Goal: Information Seeking & Learning: Understand process/instructions

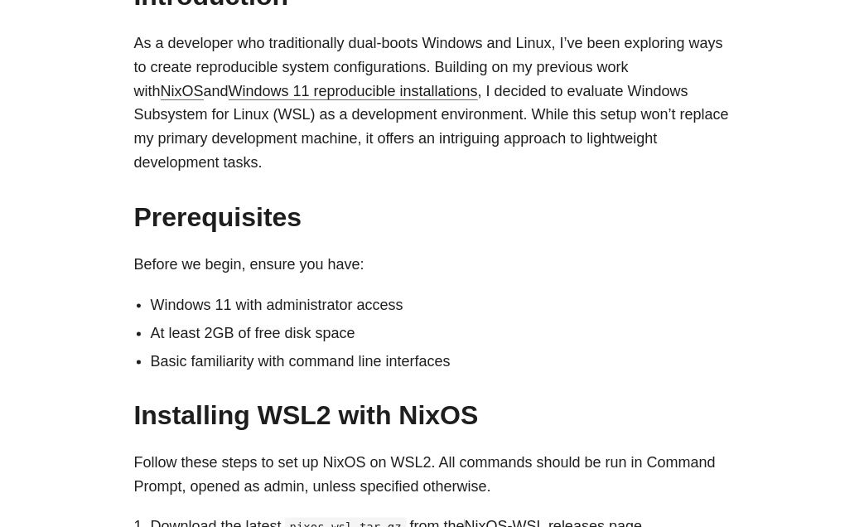
scroll to position [651, 0]
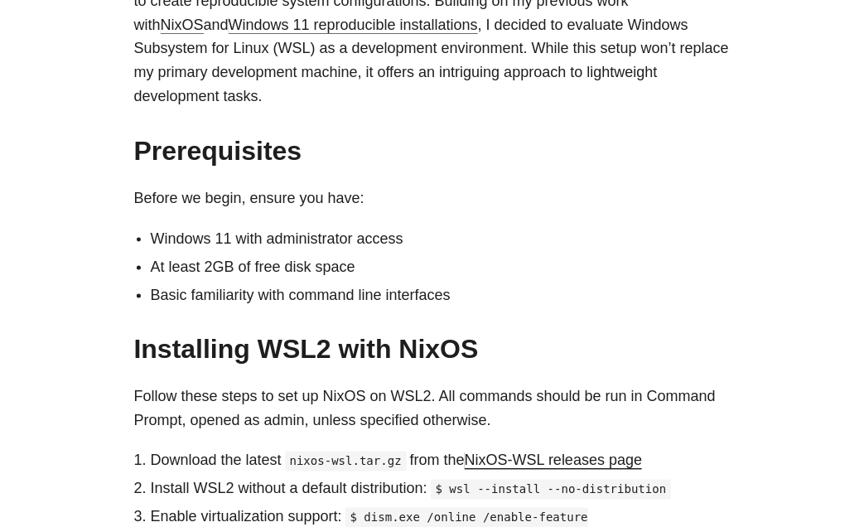
click at [246, 227] on li "Windows 11 with administrator access" at bounding box center [441, 239] width 580 height 24
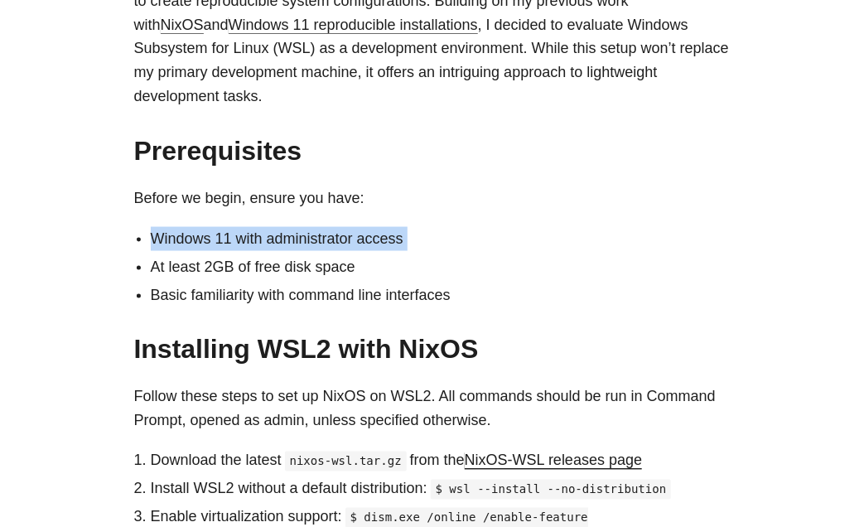
click at [246, 227] on li "Windows 11 with administrator access" at bounding box center [441, 239] width 580 height 24
click at [255, 227] on li "Windows 11 with administrator access" at bounding box center [441, 239] width 580 height 24
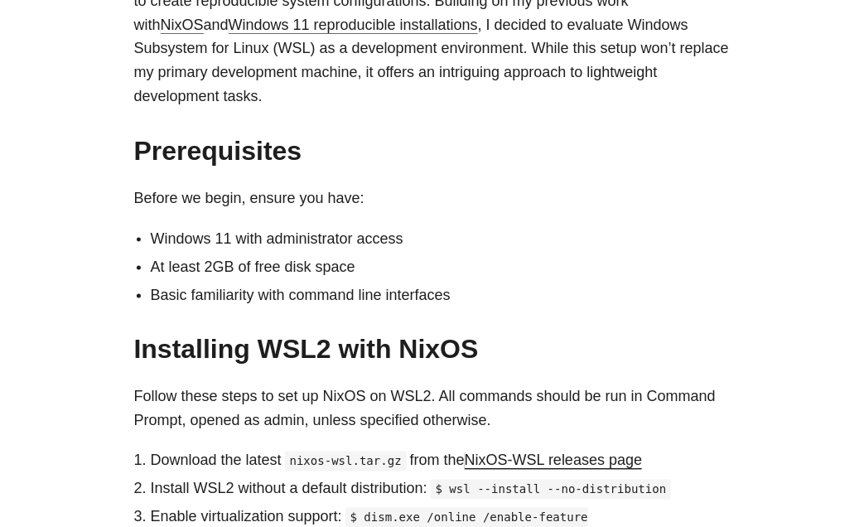
click at [181, 255] on li "At least 2GB of free disk space" at bounding box center [441, 267] width 580 height 24
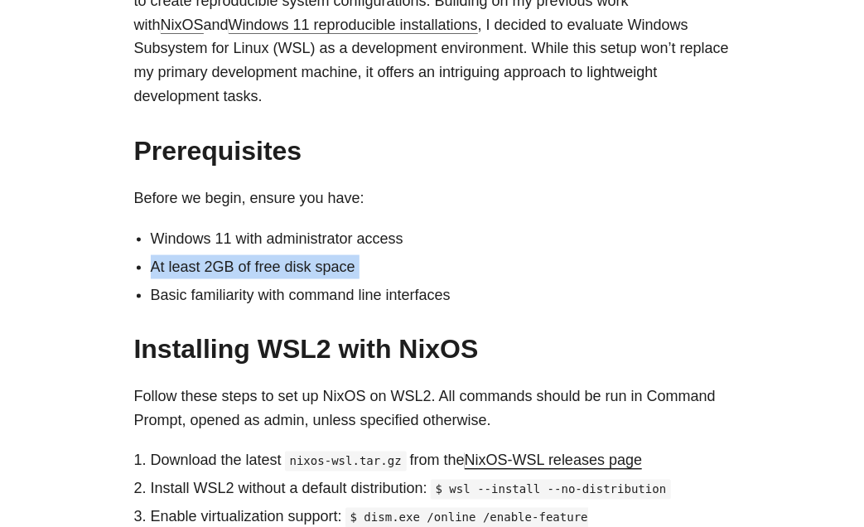
click at [181, 255] on li "At least 2GB of free disk space" at bounding box center [441, 267] width 580 height 24
click at [191, 255] on li "At least 2GB of free disk space" at bounding box center [441, 267] width 580 height 24
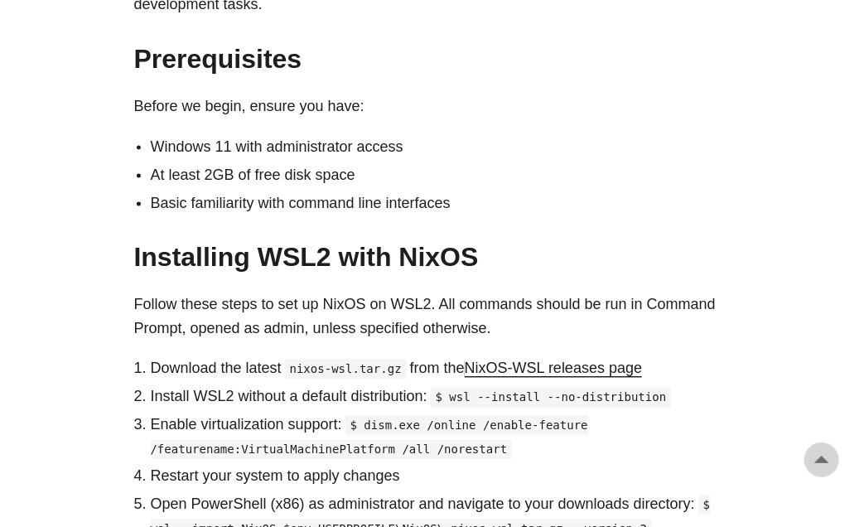
scroll to position [793, 0]
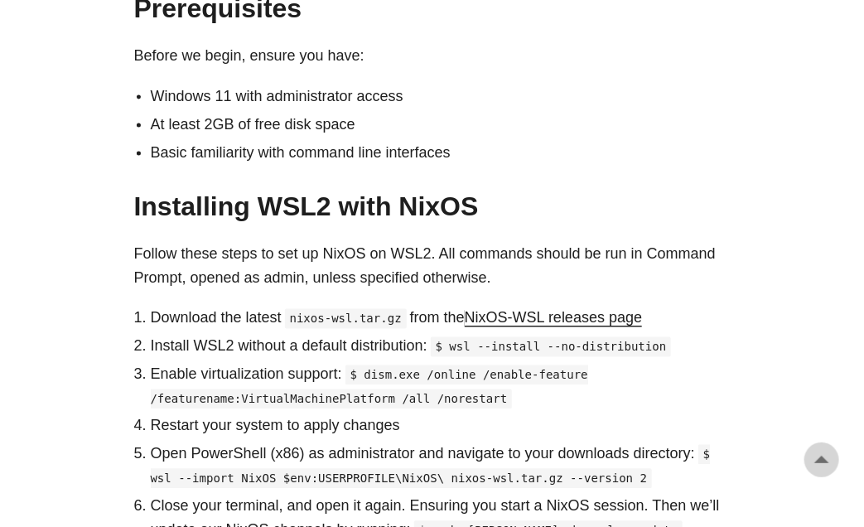
click at [329, 335] on p "Install WSL2 without a default distribution: $ wsl --install --no-distribution" at bounding box center [441, 347] width 580 height 24
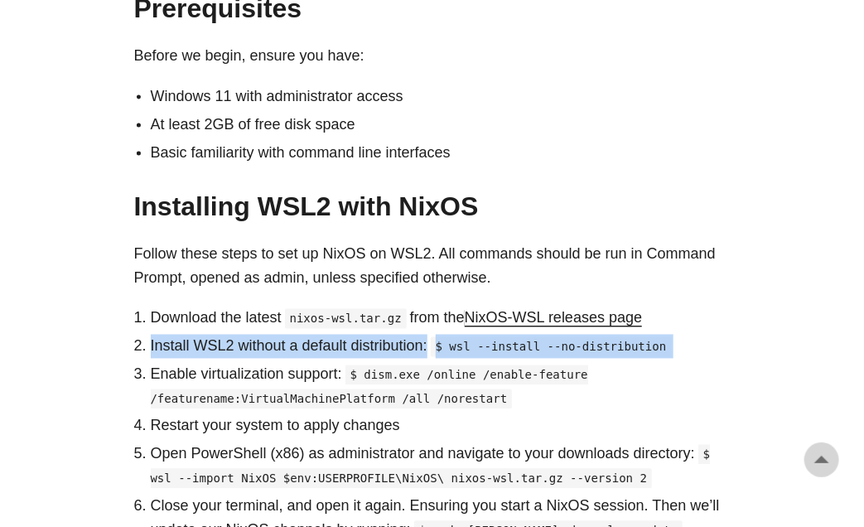
click at [329, 335] on p "Install WSL2 without a default distribution: $ wsl --install --no-distribution" at bounding box center [441, 347] width 580 height 24
click at [336, 335] on p "Install WSL2 without a default distribution: $ wsl --install --no-distribution" at bounding box center [441, 347] width 580 height 24
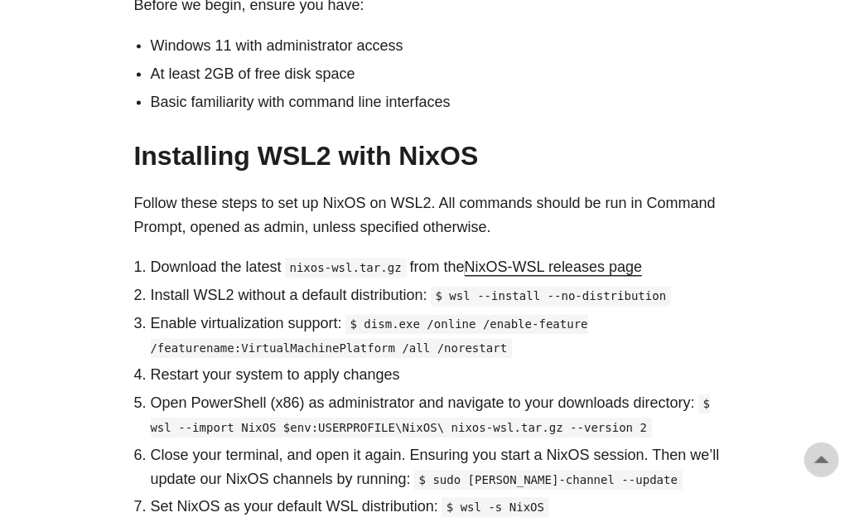
scroll to position [888, 0]
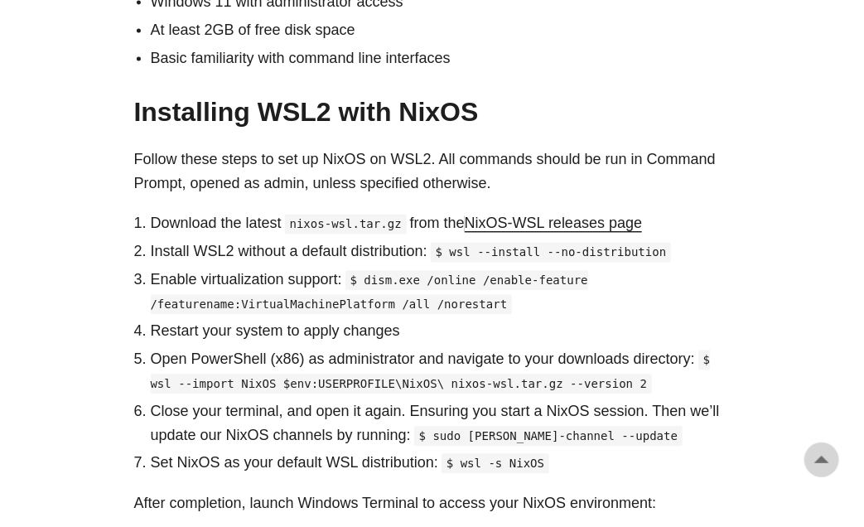
click at [226, 268] on p "Enable virtualization support: $ dism.exe /online /enable-feature /featurename:…" at bounding box center [441, 292] width 580 height 48
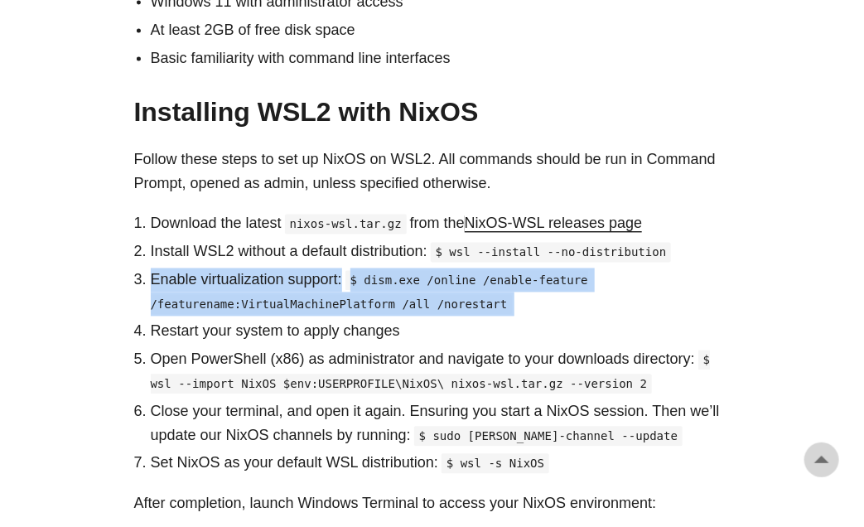
click at [226, 268] on p "Enable virtualization support: $ dism.exe /online /enable-feature /featurename:…" at bounding box center [441, 292] width 580 height 48
click at [240, 268] on p "Enable virtualization support: $ dism.exe /online /enable-feature /featurename:…" at bounding box center [441, 292] width 580 height 48
drag, startPoint x: 548, startPoint y: 276, endPoint x: 134, endPoint y: 267, distance: 413.6
click at [151, 268] on li "Enable virtualization support: $ dism.exe /online /enable-feature /featurename:…" at bounding box center [441, 292] width 580 height 48
click at [185, 273] on code "$ dism.exe /online /enable-feature /featurename:VirtualMachinePlatform /all /no…" at bounding box center [370, 293] width 438 height 44
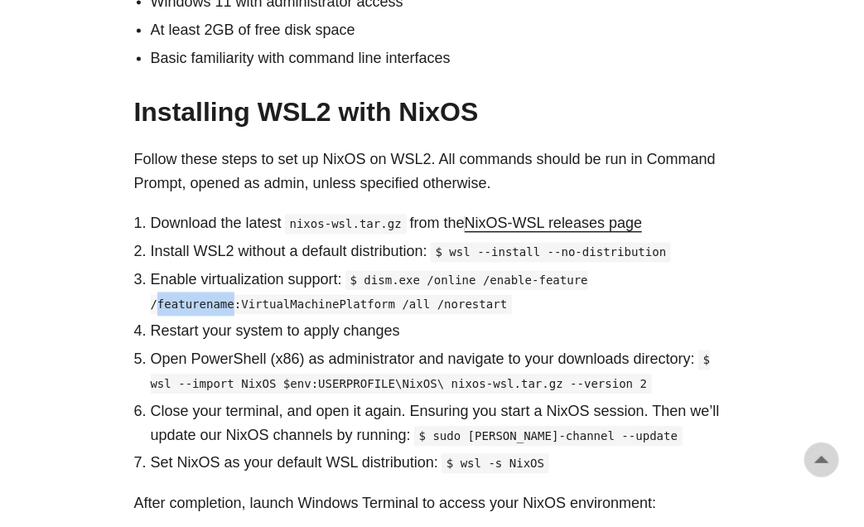
click at [185, 273] on code "$ dism.exe /online /enable-feature /featurename:VirtualMachinePlatform /all /no…" at bounding box center [370, 293] width 438 height 44
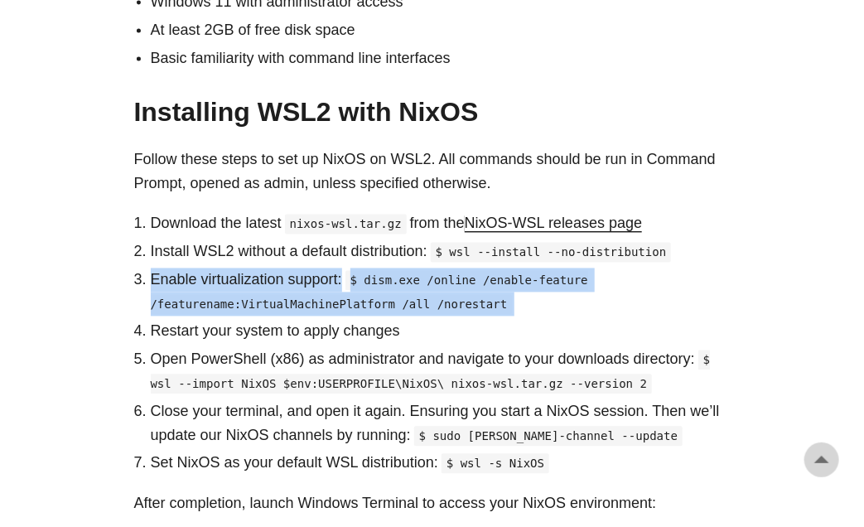
click at [185, 273] on code "$ dism.exe /online /enable-feature /featurename:VirtualMachinePlatform /all /no…" at bounding box center [370, 293] width 438 height 44
click at [192, 273] on code "$ dism.exe /online /enable-feature /featurename:VirtualMachinePlatform /all /no…" at bounding box center [370, 293] width 438 height 44
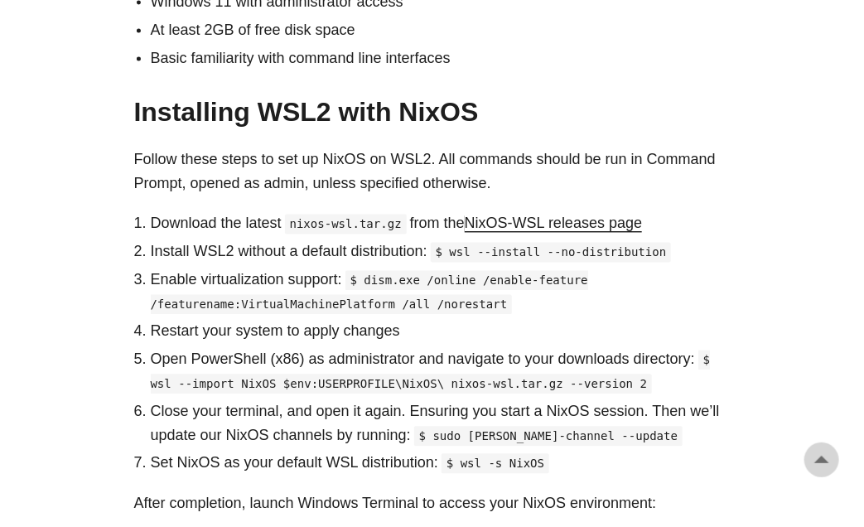
click at [214, 273] on code "$ dism.exe /online /enable-feature /featurename:VirtualMachinePlatform /all /no…" at bounding box center [370, 293] width 438 height 44
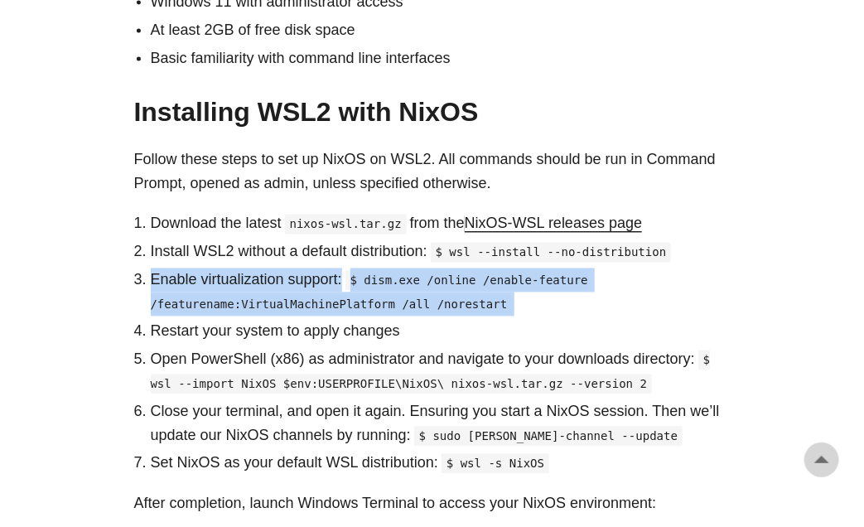
click at [214, 273] on code "$ dism.exe /online /enable-feature /featurename:VirtualMachinePlatform /all /no…" at bounding box center [370, 293] width 438 height 44
click at [216, 272] on code "$ dism.exe /online /enable-feature /featurename:VirtualMachinePlatform /all /no…" at bounding box center [370, 293] width 438 height 44
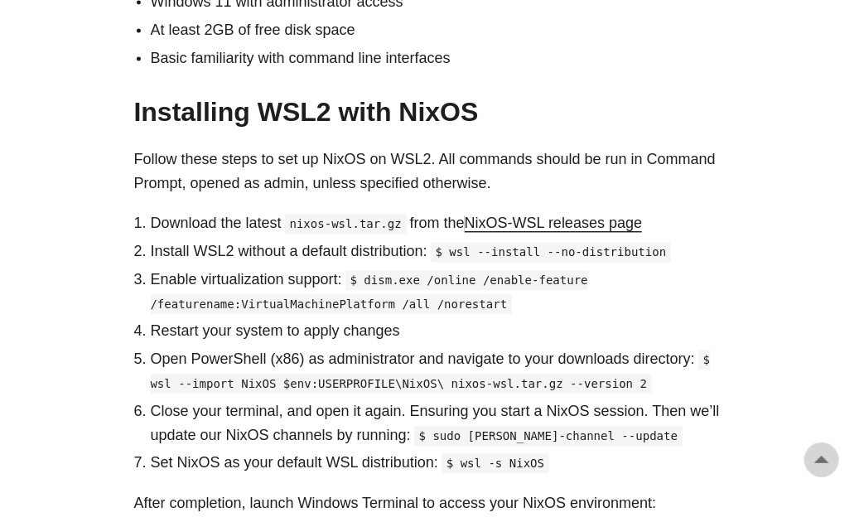
click at [179, 320] on p "Restart your system to apply changes" at bounding box center [441, 332] width 580 height 24
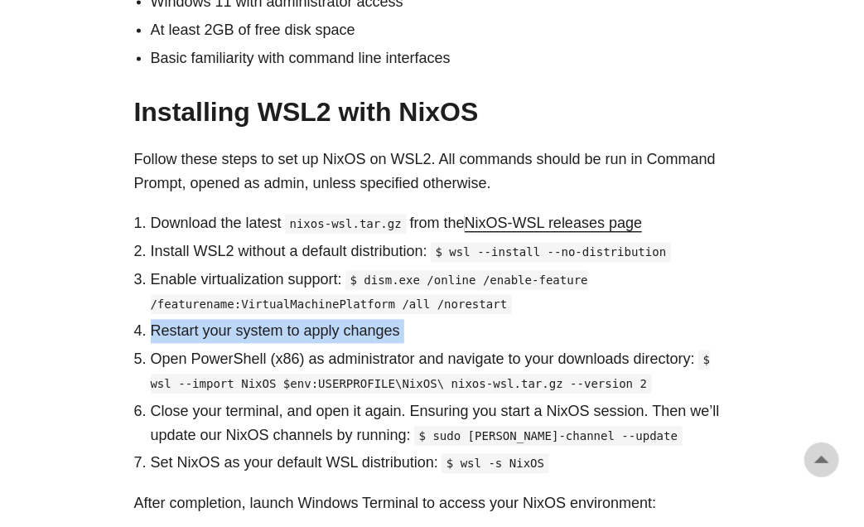
click at [179, 320] on p "Restart your system to apply changes" at bounding box center [441, 332] width 580 height 24
click at [196, 320] on p "Restart your system to apply changes" at bounding box center [441, 332] width 580 height 24
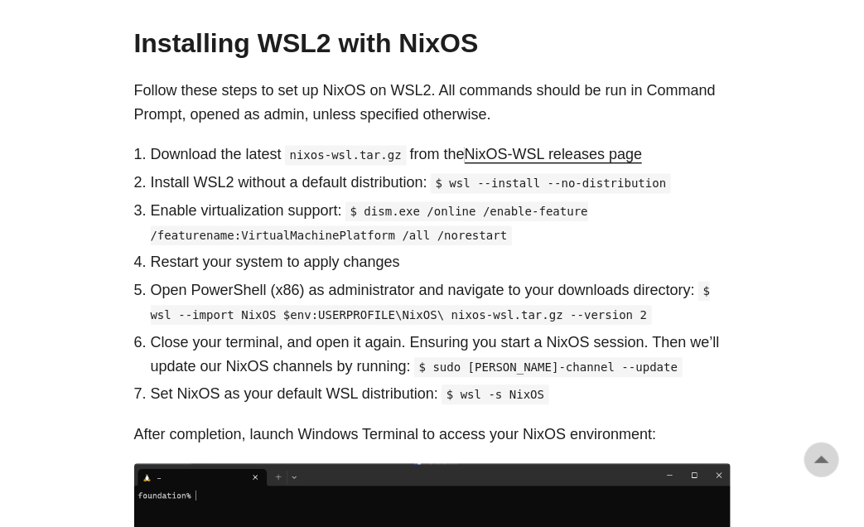
scroll to position [982, 0]
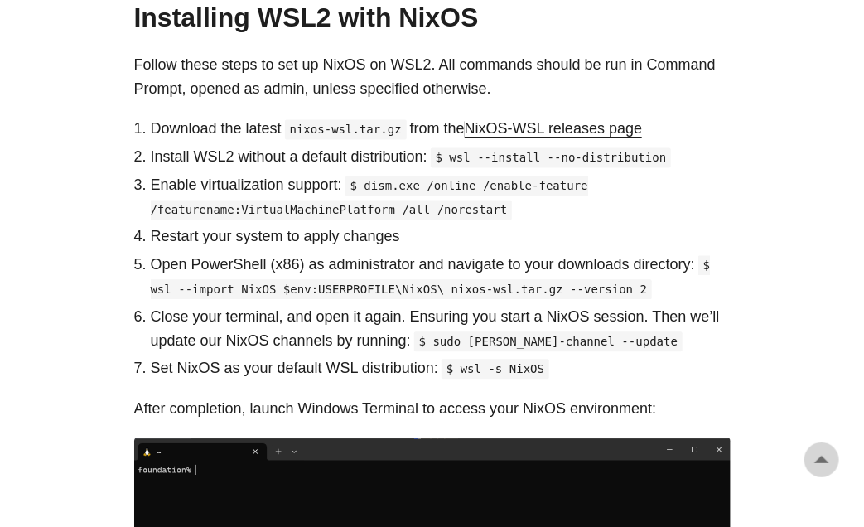
click at [312, 254] on p "Open PowerShell (x86) as administrator and navigate to your downloads directory…" at bounding box center [441, 278] width 580 height 48
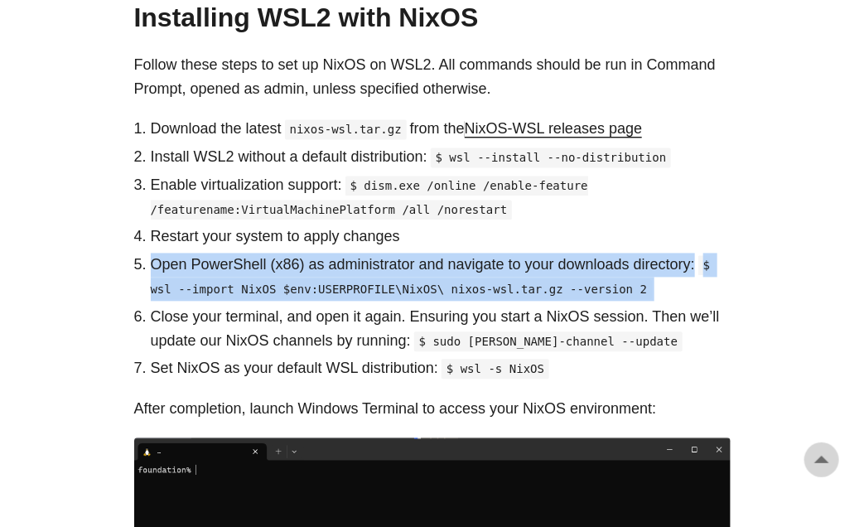
click at [312, 254] on p "Open PowerShell (x86) as administrator and navigate to your downloads directory…" at bounding box center [441, 278] width 580 height 48
click at [313, 254] on p "Open PowerShell (x86) as administrator and navigate to your downloads directory…" at bounding box center [441, 278] width 580 height 48
click at [264, 270] on code "$ wsl --import NixOS $env:USERPROFILE\NixOS\ nixos-wsl.tar.gz --version 2" at bounding box center [431, 278] width 560 height 44
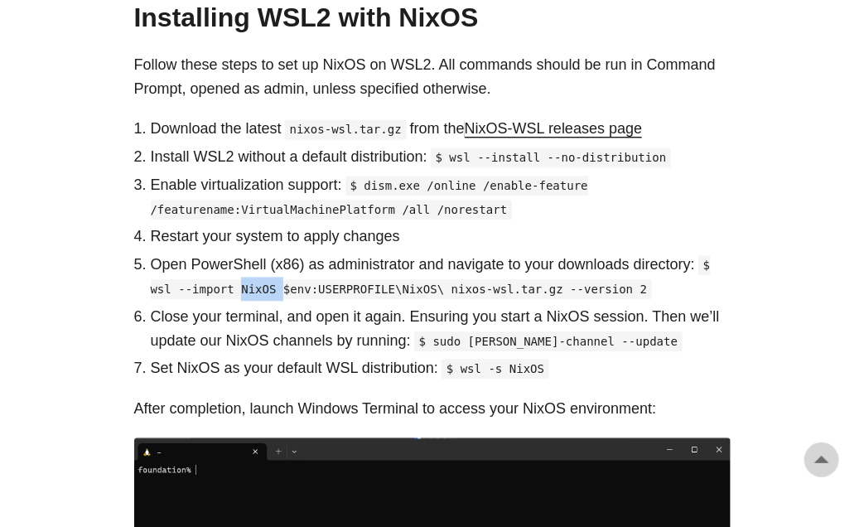
click at [264, 270] on code "$ wsl --import NixOS $env:USERPROFILE\NixOS\ nixos-wsl.tar.gz --version 2" at bounding box center [431, 278] width 560 height 44
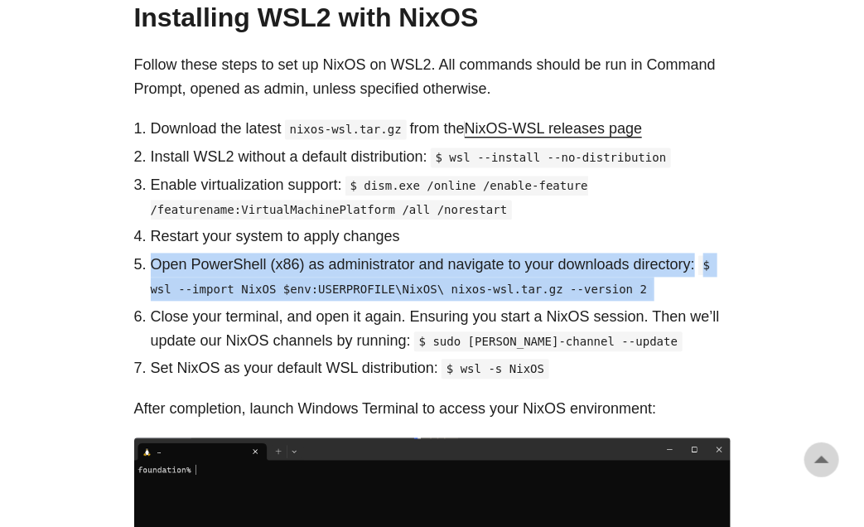
click at [264, 270] on code "$ wsl --import NixOS $env:USERPROFILE\NixOS\ nixos-wsl.tar.gz --version 2" at bounding box center [431, 278] width 560 height 44
click at [269, 266] on code "$ wsl --import NixOS $env:USERPROFILE\NixOS\ nixos-wsl.tar.gz --version 2" at bounding box center [431, 278] width 560 height 44
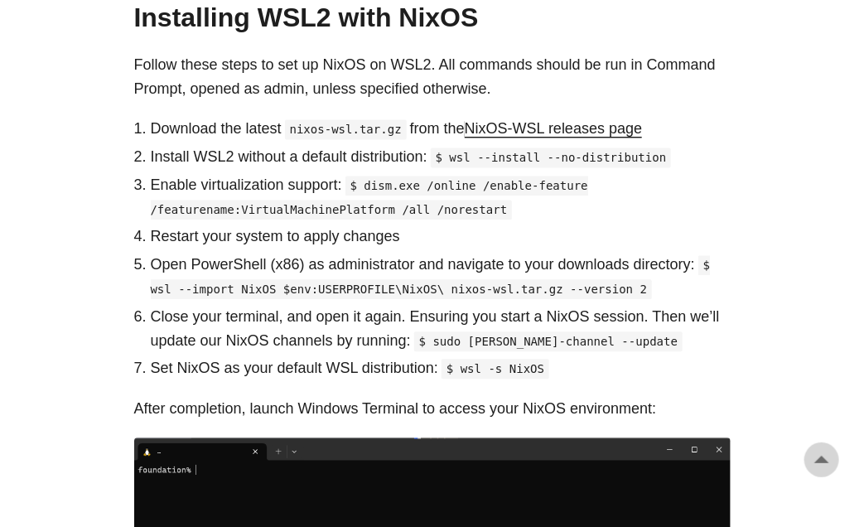
click at [508, 306] on p "Close your terminal, and open it again. Ensuring you start a NixOS session. The…" at bounding box center [441, 330] width 580 height 48
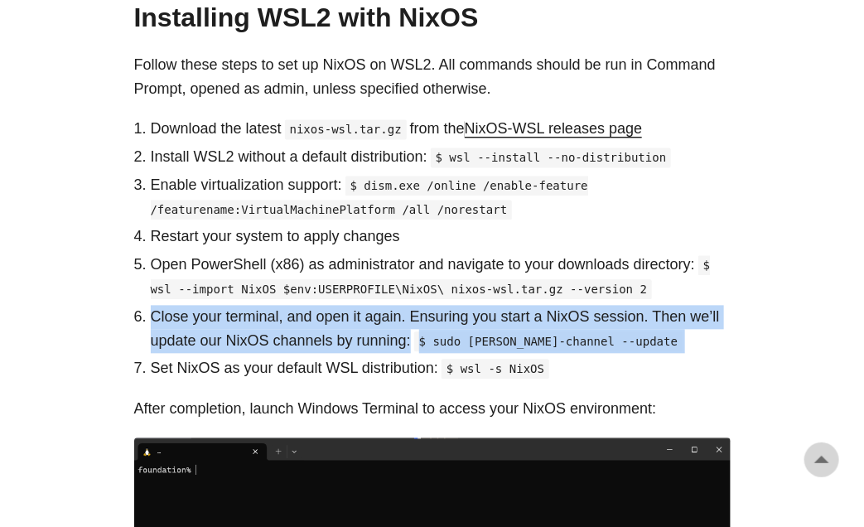
click at [508, 306] on p "Close your terminal, and open it again. Ensuring you start a NixOS session. The…" at bounding box center [441, 330] width 580 height 48
click at [514, 306] on p "Close your terminal, and open it again. Ensuring you start a NixOS session. The…" at bounding box center [441, 330] width 580 height 48
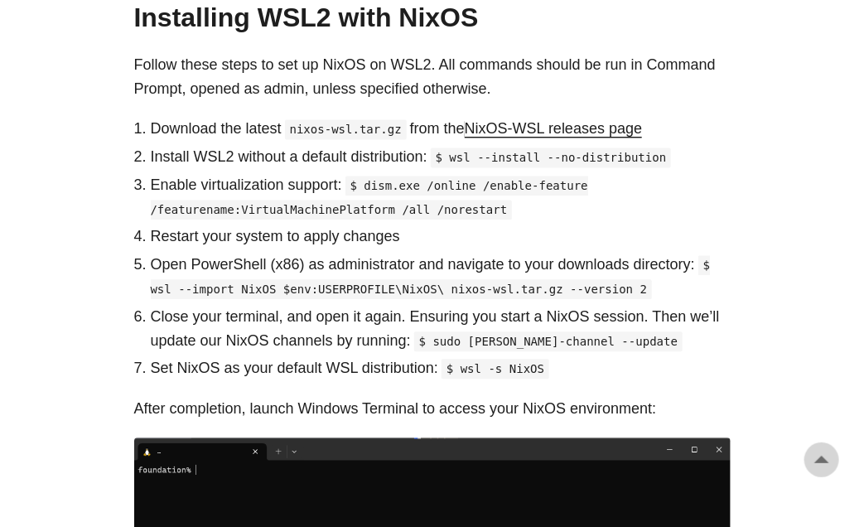
click at [220, 225] on p "Restart your system to apply changes" at bounding box center [441, 237] width 580 height 24
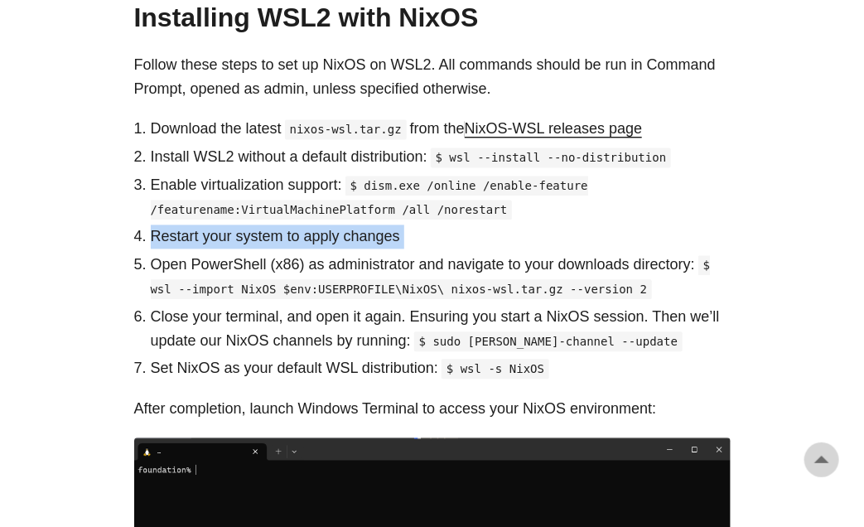
drag, startPoint x: 220, startPoint y: 212, endPoint x: 249, endPoint y: 206, distance: 29.6
click at [222, 225] on p "Restart your system to apply changes" at bounding box center [441, 237] width 580 height 24
click at [249, 225] on p "Restart your system to apply changes" at bounding box center [441, 237] width 580 height 24
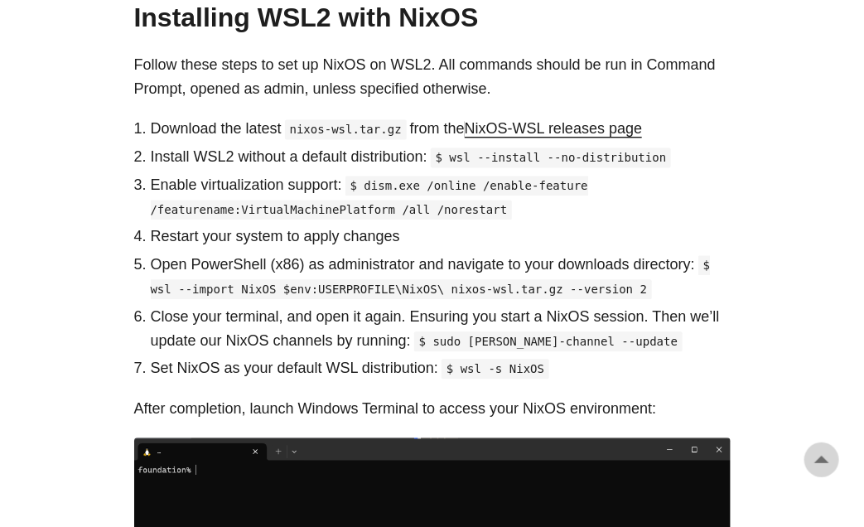
click at [188, 254] on p "Open PowerShell (x86) as administrator and navigate to your downloads directory…" at bounding box center [441, 278] width 580 height 48
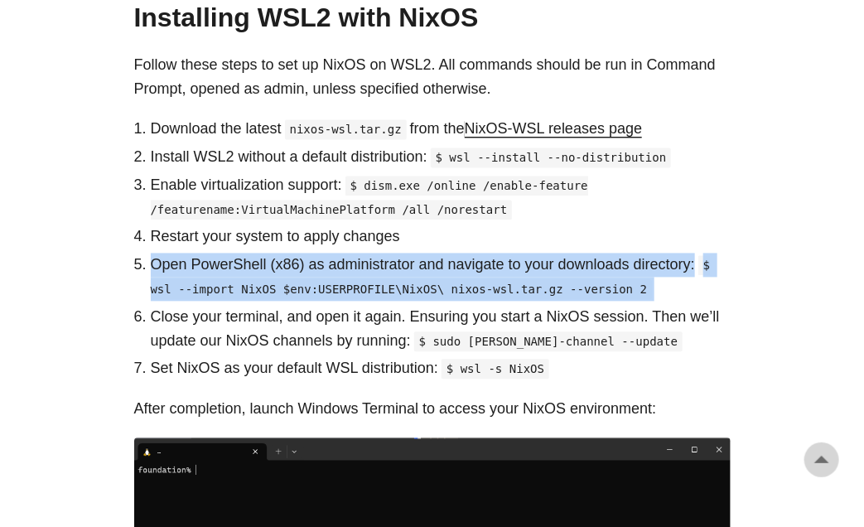
click at [188, 254] on p "Open PowerShell (x86) as administrator and navigate to your downloads directory…" at bounding box center [441, 278] width 580 height 48
click at [245, 254] on p "Open PowerShell (x86) as administrator and navigate to your downloads directory…" at bounding box center [441, 278] width 580 height 48
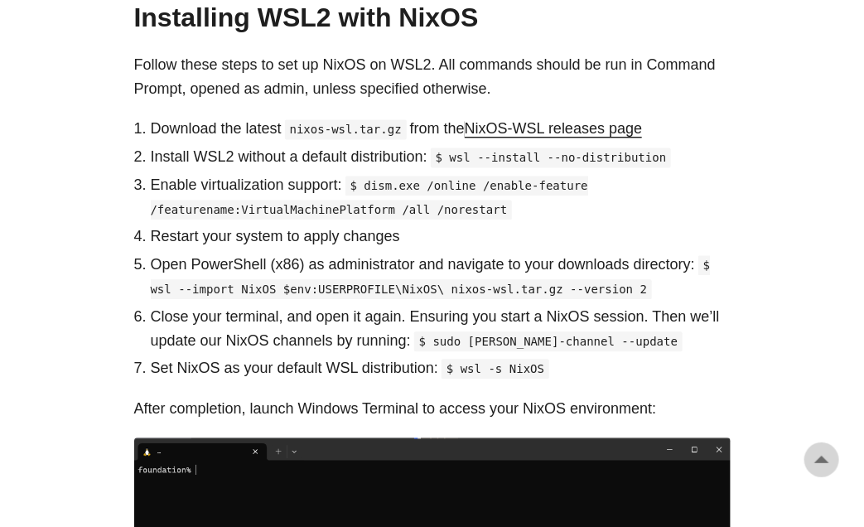
click at [223, 257] on code "$ wsl --import NixOS $env:USERPROFILE\NixOS\ nixos-wsl.tar.gz --version 2" at bounding box center [431, 278] width 560 height 44
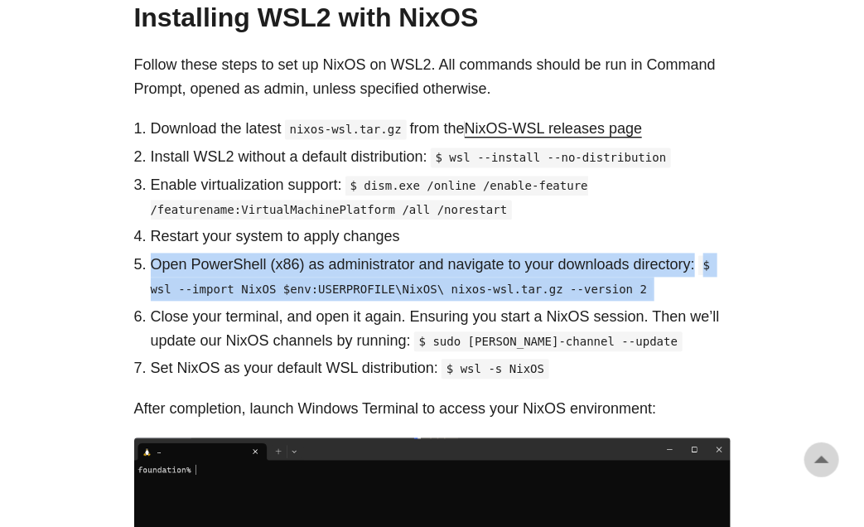
click at [223, 257] on code "$ wsl --import NixOS $env:USERPROFILE\NixOS\ nixos-wsl.tar.gz --version 2" at bounding box center [431, 278] width 560 height 44
click at [259, 254] on p "Open PowerShell (x86) as administrator and navigate to your downloads directory…" at bounding box center [441, 278] width 580 height 48
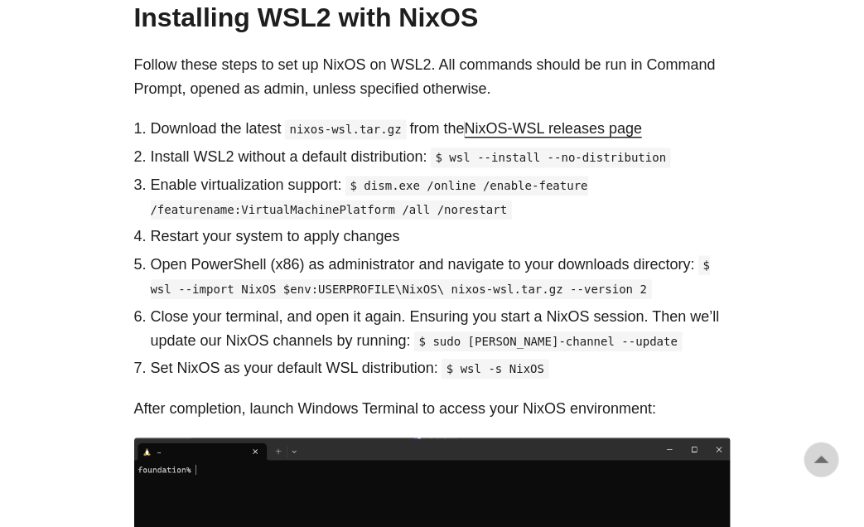
click at [346, 257] on code "$ wsl --import NixOS $env:USERPROFILE\NixOS\ nixos-wsl.tar.gz --version 2" at bounding box center [431, 278] width 560 height 44
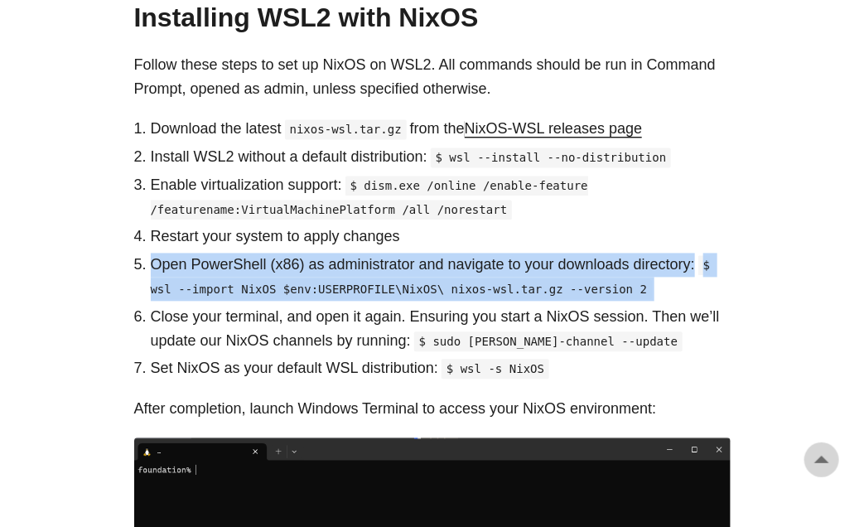
click at [346, 257] on code "$ wsl --import NixOS $env:USERPROFILE\NixOS\ nixos-wsl.tar.gz --version 2" at bounding box center [431, 278] width 560 height 44
click at [348, 256] on code "$ wsl --import NixOS $env:USERPROFILE\NixOS\ nixos-wsl.tar.gz --version 2" at bounding box center [431, 278] width 560 height 44
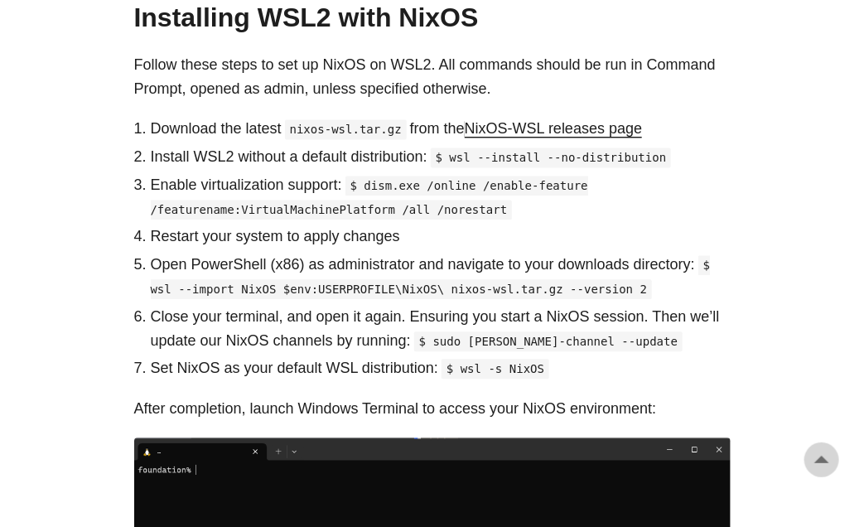
click at [195, 269] on code "$ wsl --import NixOS $env:USERPROFILE\NixOS\ nixos-wsl.tar.gz --version 2" at bounding box center [431, 278] width 560 height 44
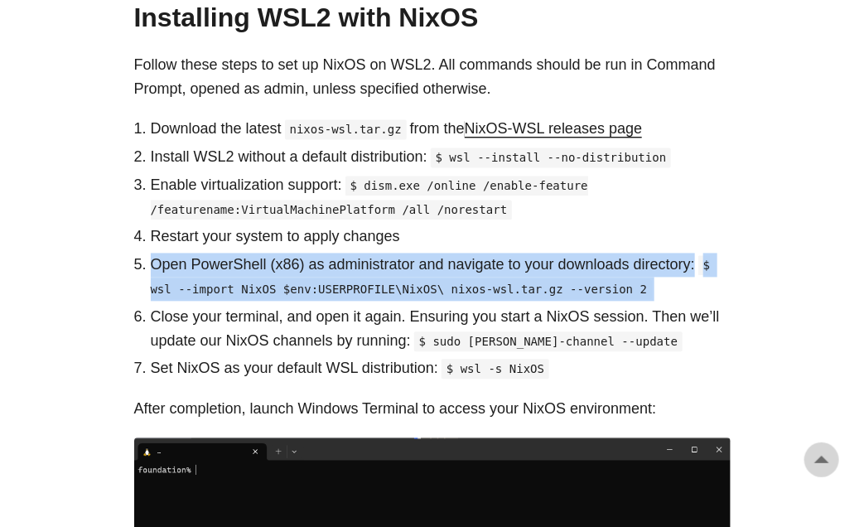
drag, startPoint x: 195, startPoint y: 269, endPoint x: 212, endPoint y: 265, distance: 17.9
click at [196, 269] on code "$ wsl --import NixOS $env:USERPROFILE\NixOS\ nixos-wsl.tar.gz --version 2" at bounding box center [431, 278] width 560 height 44
click at [212, 265] on code "$ wsl --import NixOS $env:USERPROFILE\NixOS\ nixos-wsl.tar.gz --version 2" at bounding box center [431, 278] width 560 height 44
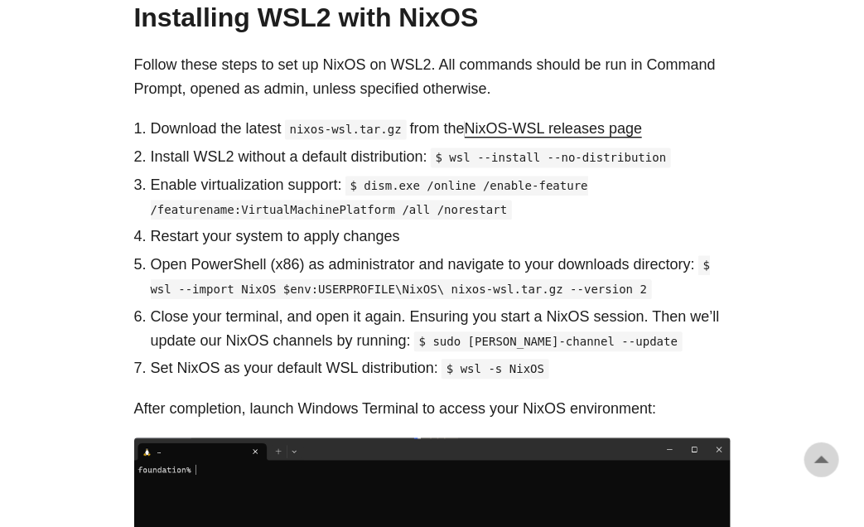
click at [186, 306] on p "Close your terminal, and open it again. Ensuring you start a NixOS session. The…" at bounding box center [441, 330] width 580 height 48
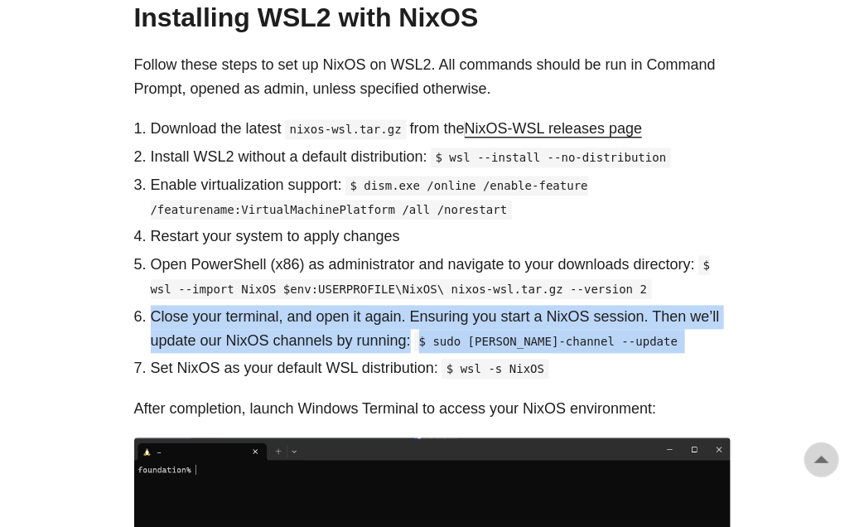
click at [186, 306] on p "Close your terminal, and open it again. Ensuring you start a NixOS session. The…" at bounding box center [441, 330] width 580 height 48
click at [209, 306] on p "Close your terminal, and open it again. Ensuring you start a NixOS session. The…" at bounding box center [441, 330] width 580 height 48
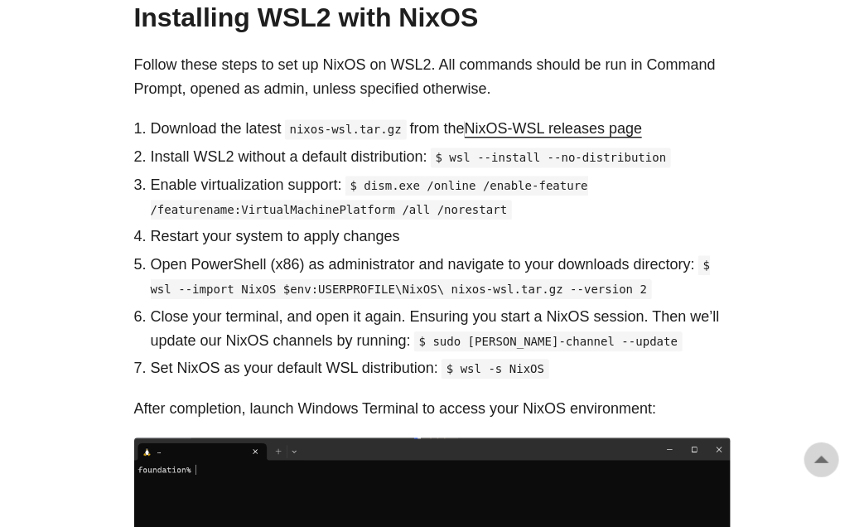
click at [342, 306] on p "Close your terminal, and open it again. Ensuring you start a NixOS session. The…" at bounding box center [441, 330] width 580 height 48
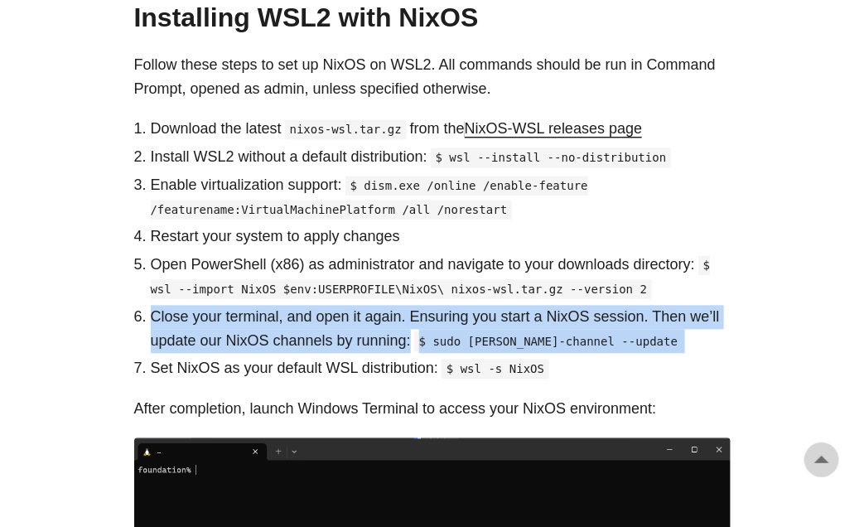
click at [342, 306] on p "Close your terminal, and open it again. Ensuring you start a NixOS session. The…" at bounding box center [441, 330] width 580 height 48
click at [360, 307] on p "Close your terminal, and open it again. Ensuring you start a NixOS session. The…" at bounding box center [441, 330] width 580 height 48
click at [709, 330] on ol "Download the latest nixos-wsl.tar.gz from the NixOS-WSL releases page Install W…" at bounding box center [432, 250] width 597 height 264
drag, startPoint x: 694, startPoint y: 319, endPoint x: 146, endPoint y: 297, distance: 548.2
click at [151, 306] on li "Close your terminal, and open it again. Ensuring you start a NixOS session. The…" at bounding box center [441, 330] width 580 height 48
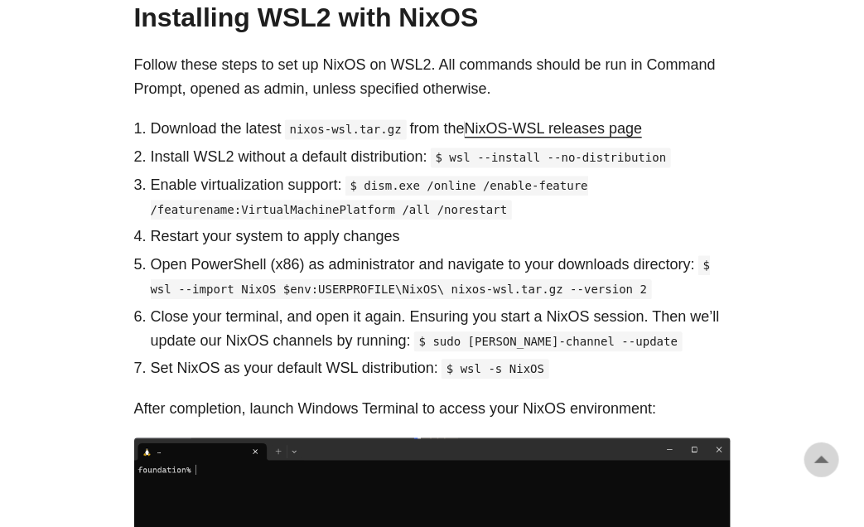
click at [151, 306] on li "Close your terminal, and open it again. Ensuring you start a NixOS session. The…" at bounding box center [441, 330] width 580 height 48
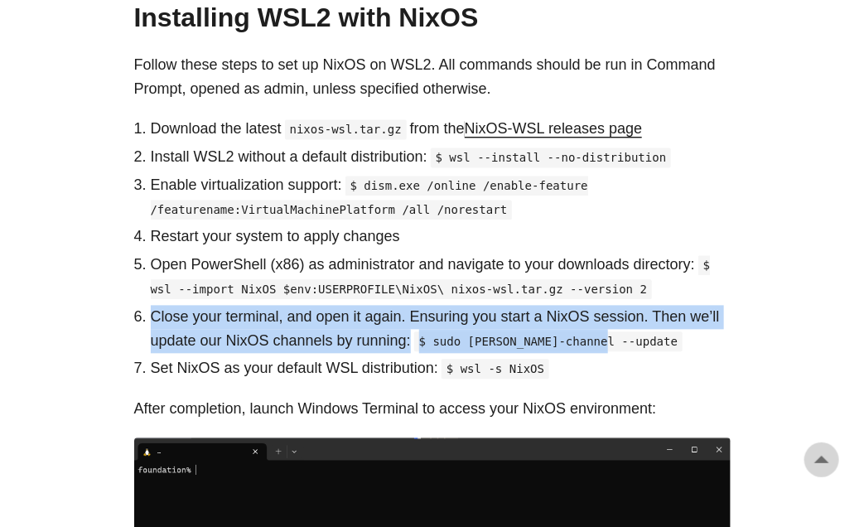
drag, startPoint x: 152, startPoint y: 290, endPoint x: 623, endPoint y: 323, distance: 471.9
click at [623, 323] on p "Close your terminal, and open it again. Ensuring you start a NixOS session. The…" at bounding box center [441, 330] width 580 height 48
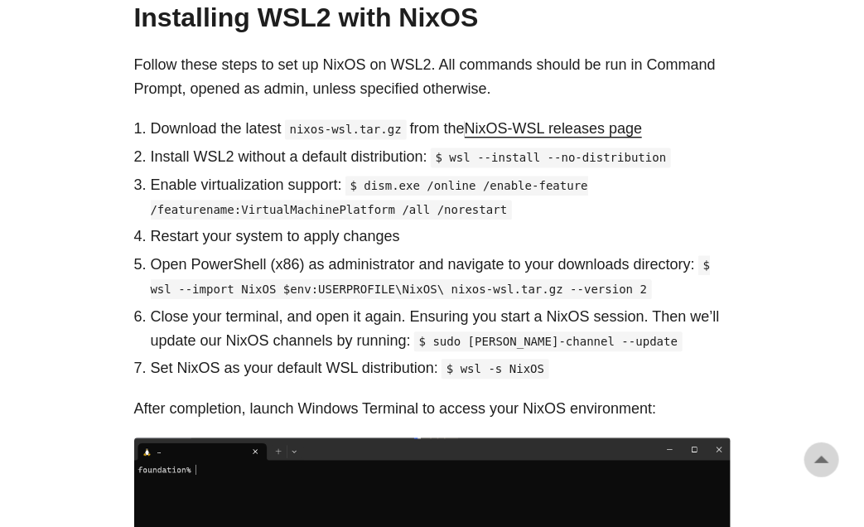
click at [420, 306] on p "Close your terminal, and open it again. Ensuring you start a NixOS session. The…" at bounding box center [441, 330] width 580 height 48
click at [419, 306] on p "Close your terminal, and open it again. Ensuring you start a NixOS session. The…" at bounding box center [441, 330] width 580 height 48
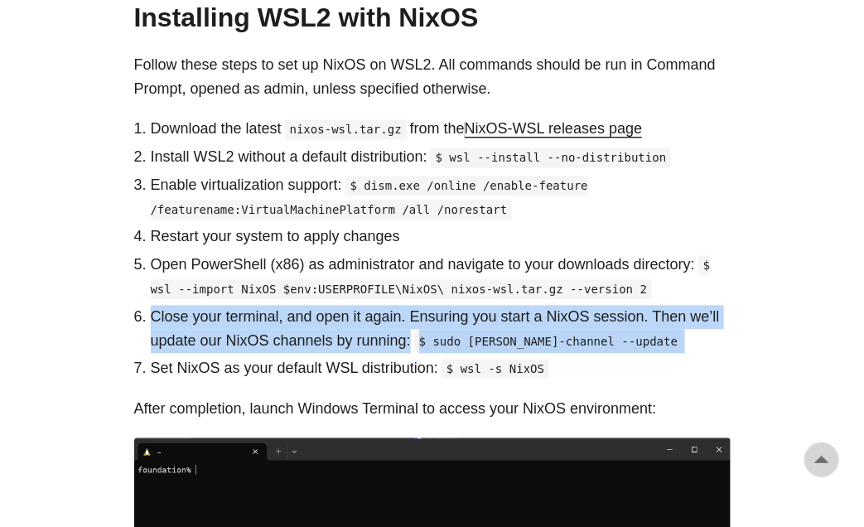
click at [419, 306] on p "Close your terminal, and open it again. Ensuring you start a NixOS session. The…" at bounding box center [441, 330] width 580 height 48
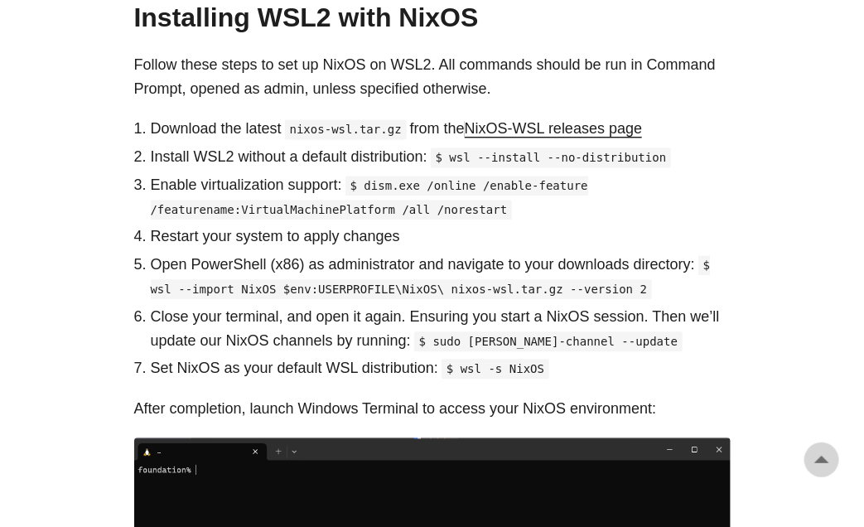
click at [455, 268] on code "$ wsl --import NixOS $env:USERPROFILE\NixOS\ nixos-wsl.tar.gz --version 2" at bounding box center [431, 278] width 560 height 44
